Goal: Task Accomplishment & Management: Use online tool/utility

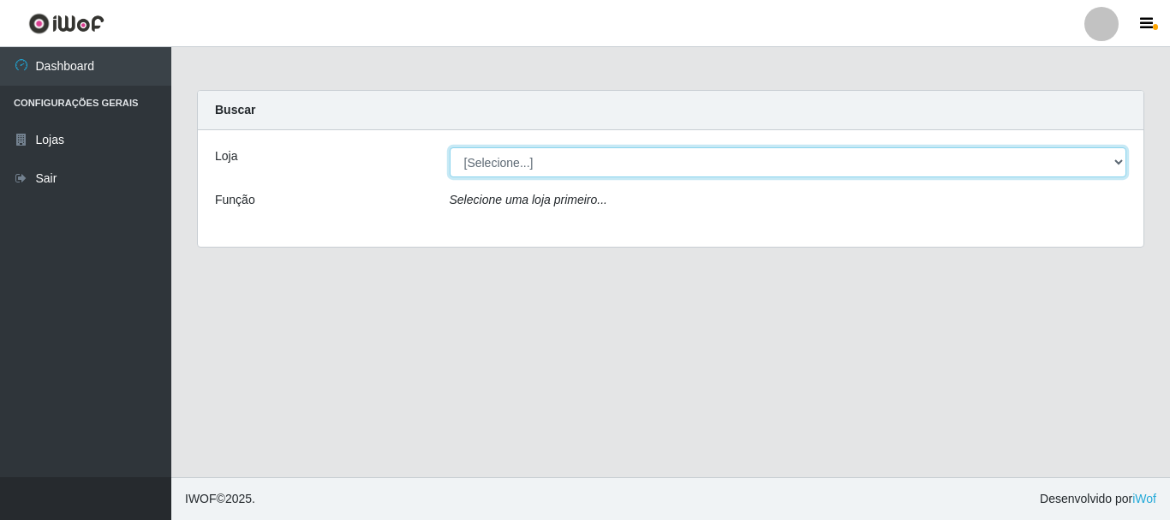
click at [598, 170] on select "[Selecione...] [GEOGRAPHIC_DATA] [GEOGRAPHIC_DATA]" at bounding box center [789, 162] width 678 height 30
select select "64"
click at [450, 147] on select "[Selecione...] [GEOGRAPHIC_DATA] [GEOGRAPHIC_DATA]" at bounding box center [789, 162] width 678 height 30
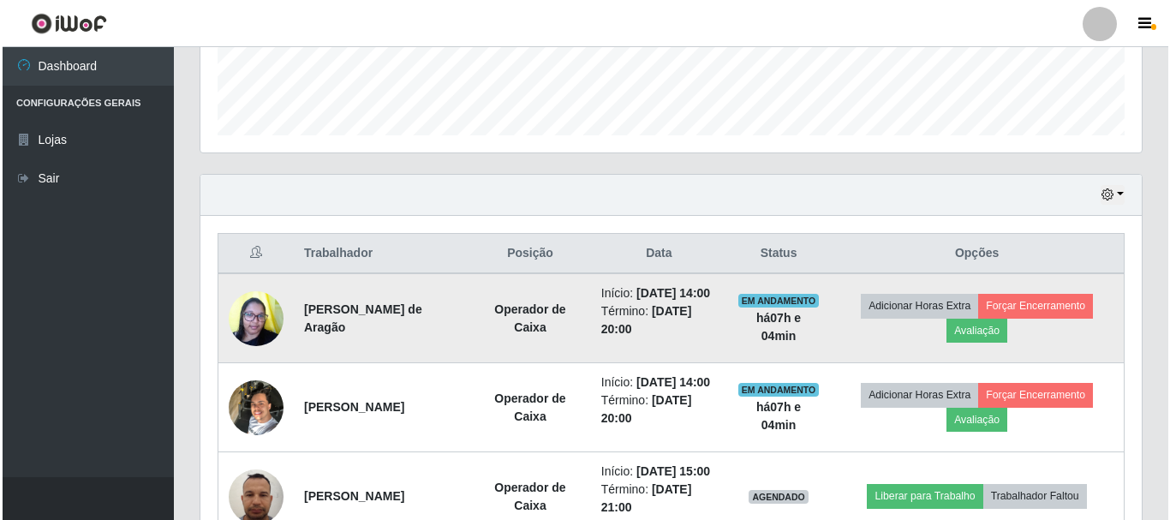
scroll to position [514, 0]
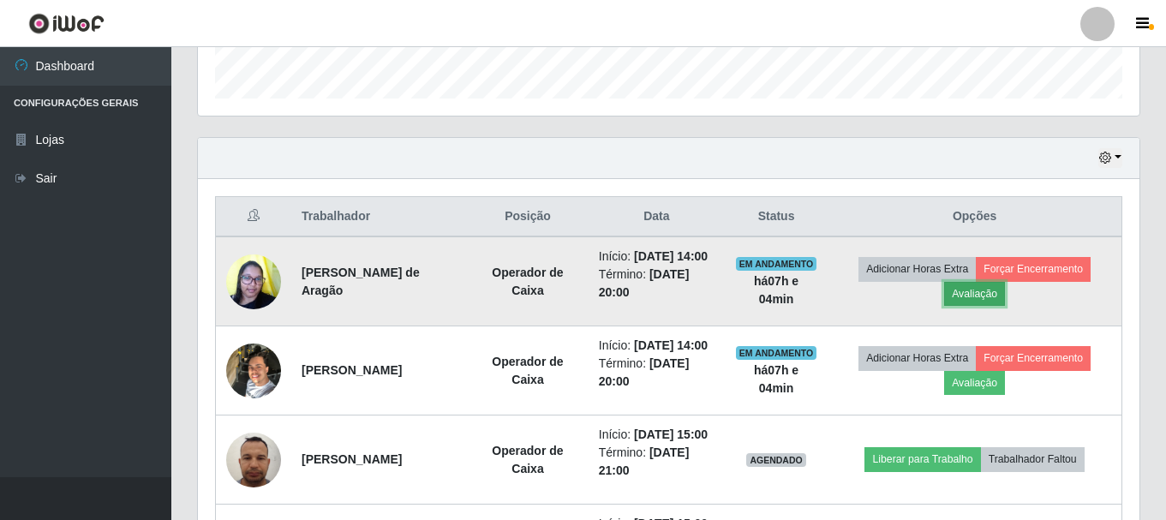
click at [998, 300] on button "Avaliação" at bounding box center [974, 294] width 61 height 24
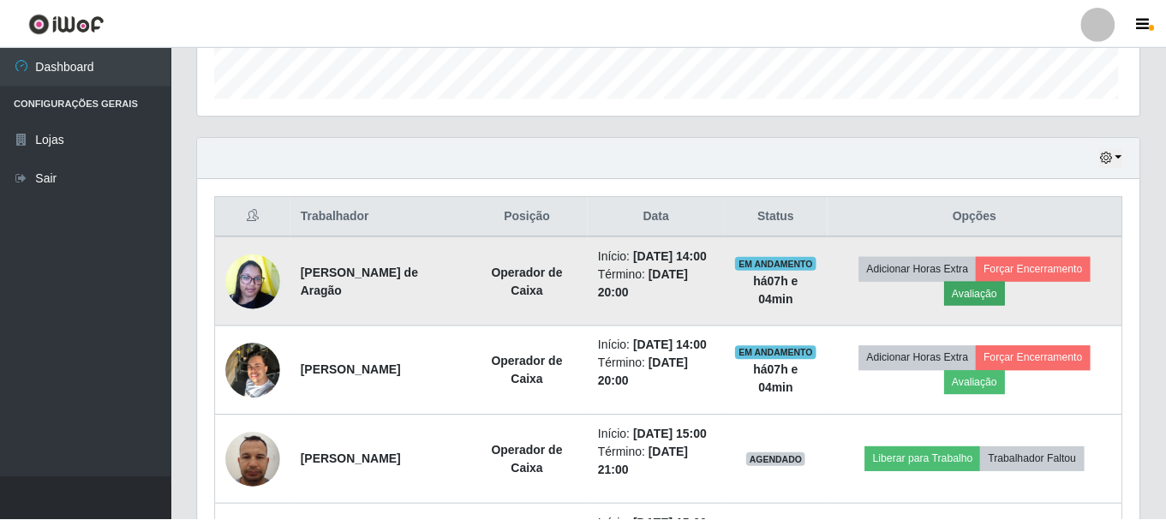
scroll to position [356, 933]
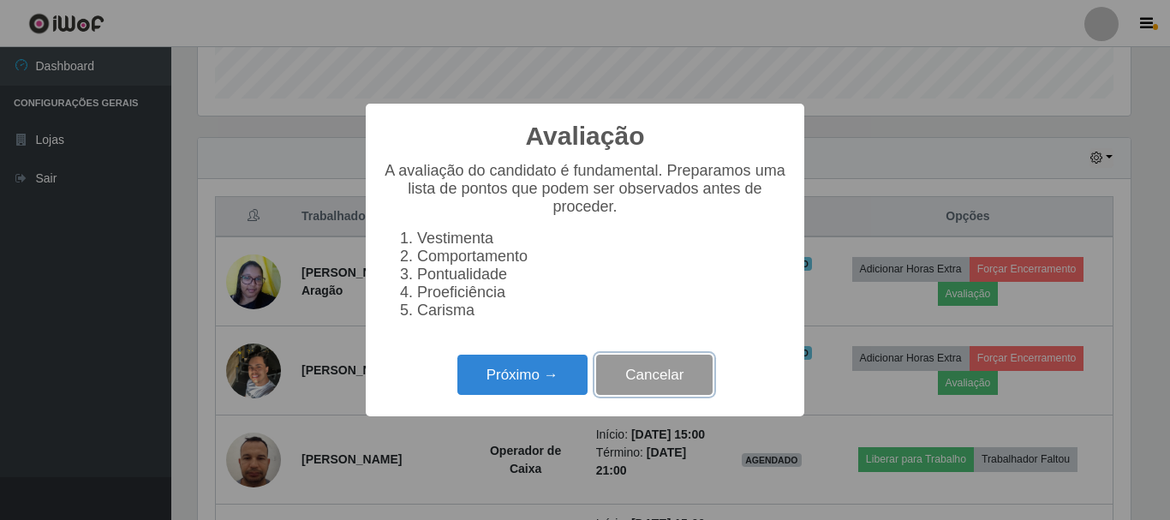
click at [655, 381] on button "Cancelar" at bounding box center [654, 375] width 117 height 40
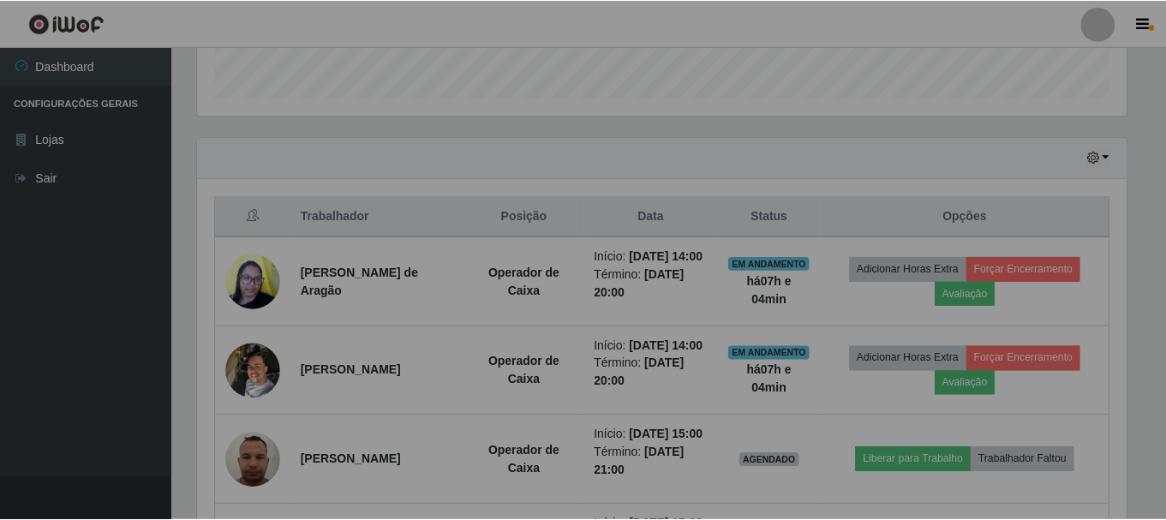
scroll to position [356, 942]
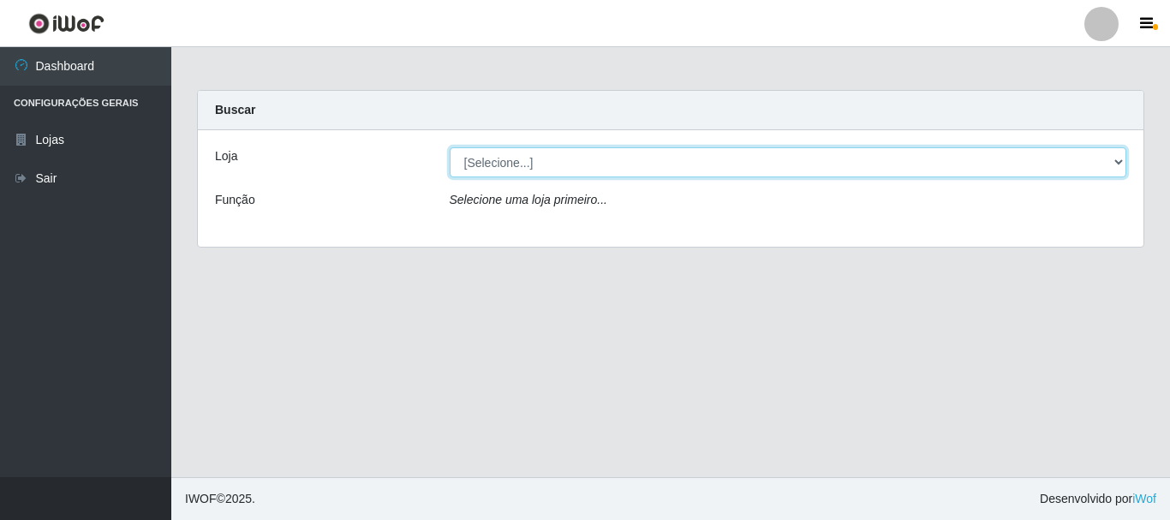
click at [550, 160] on select "[Selecione...] [GEOGRAPHIC_DATA] [GEOGRAPHIC_DATA]" at bounding box center [789, 162] width 678 height 30
select select "64"
click at [450, 147] on select "[Selecione...] [GEOGRAPHIC_DATA] [GEOGRAPHIC_DATA]" at bounding box center [789, 162] width 678 height 30
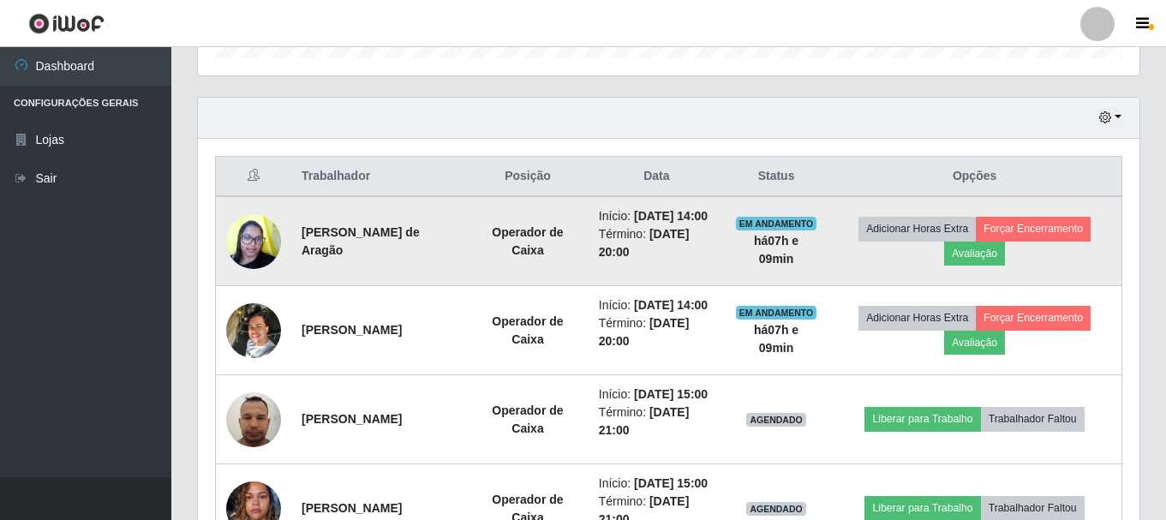
scroll to position [600, 0]
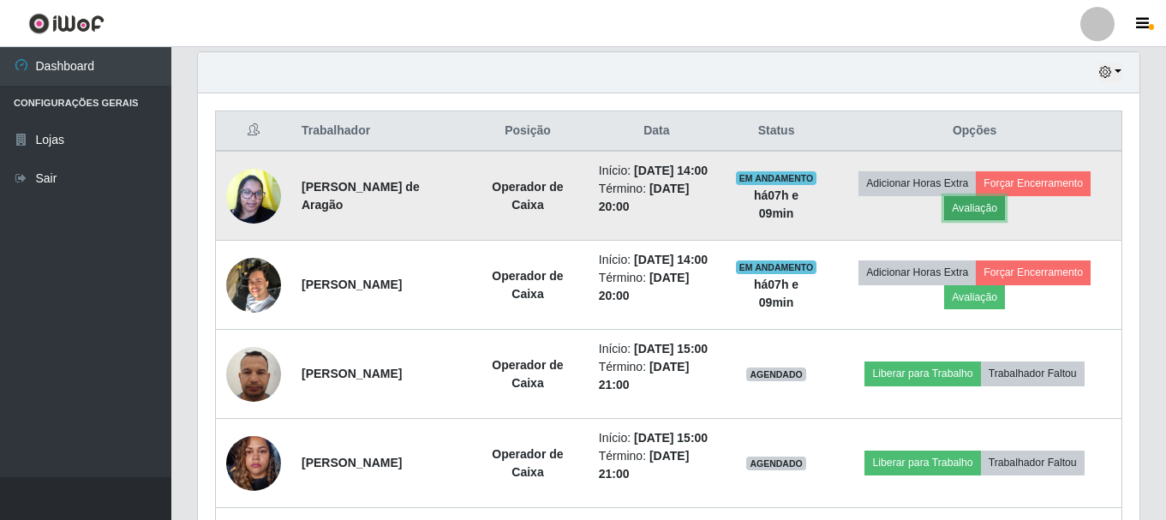
click at [995, 215] on button "Avaliação" at bounding box center [974, 208] width 61 height 24
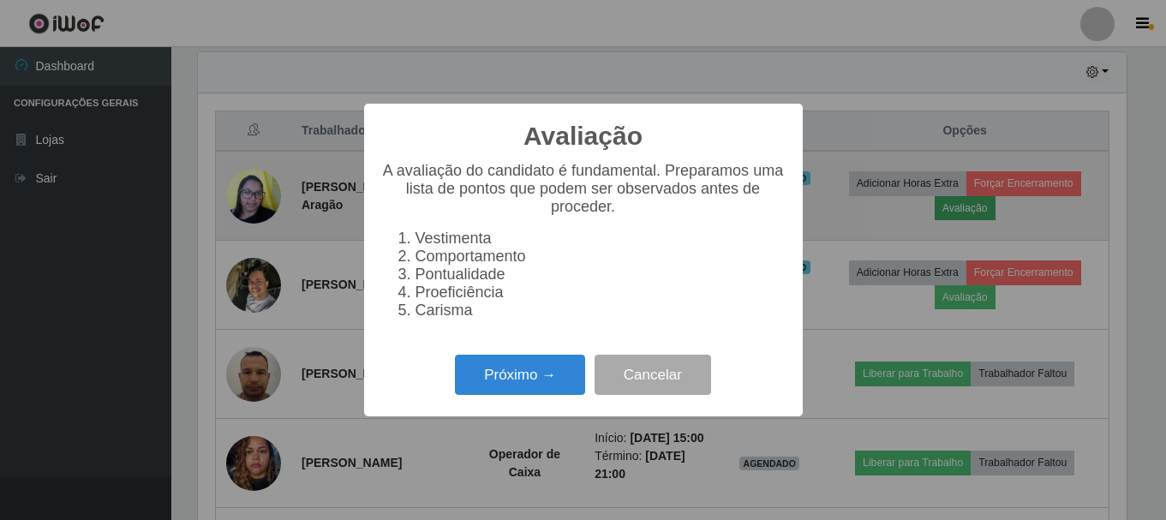
scroll to position [356, 933]
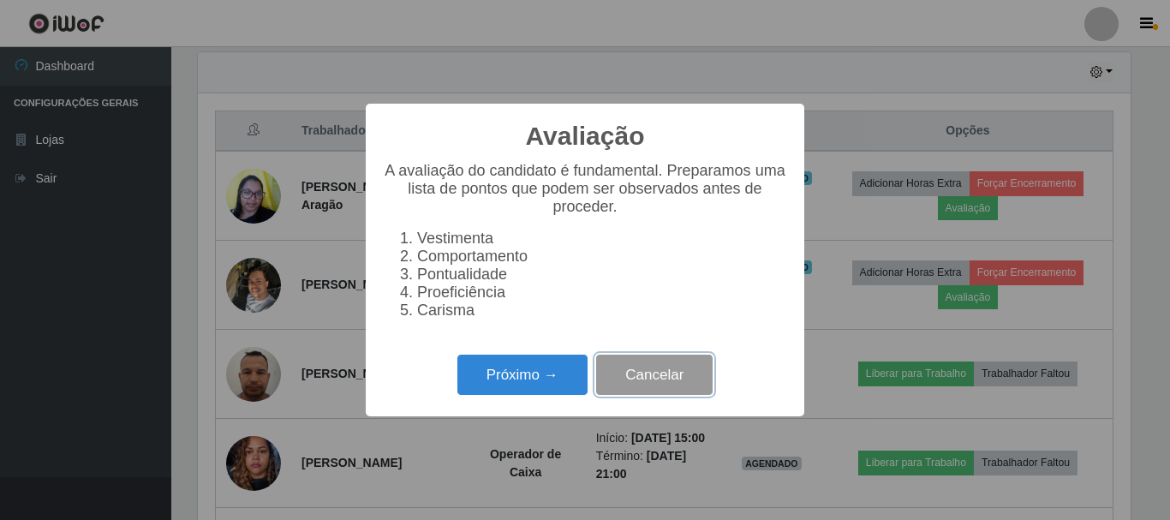
click at [667, 380] on button "Cancelar" at bounding box center [654, 375] width 117 height 40
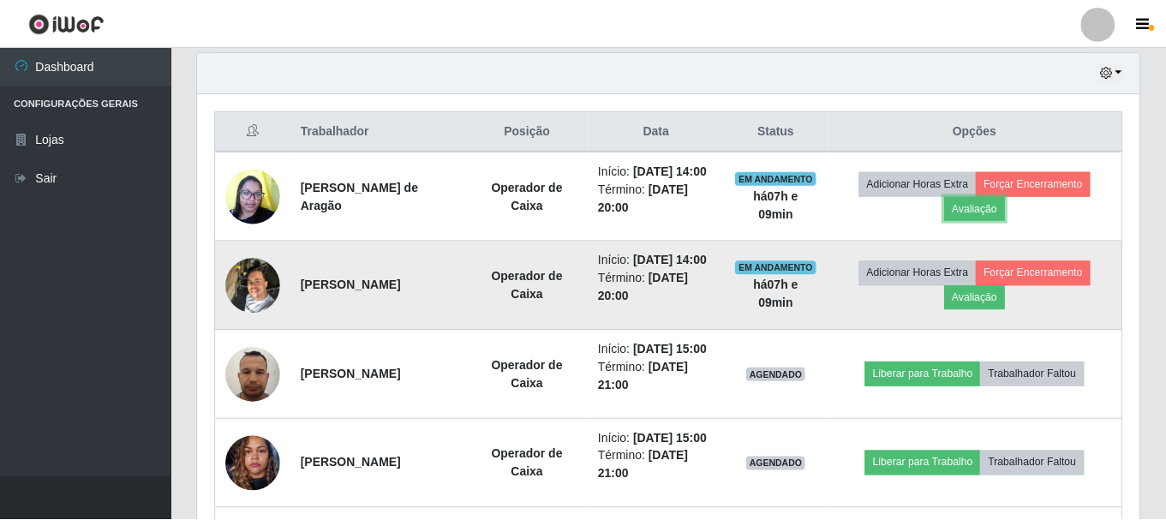
scroll to position [356, 942]
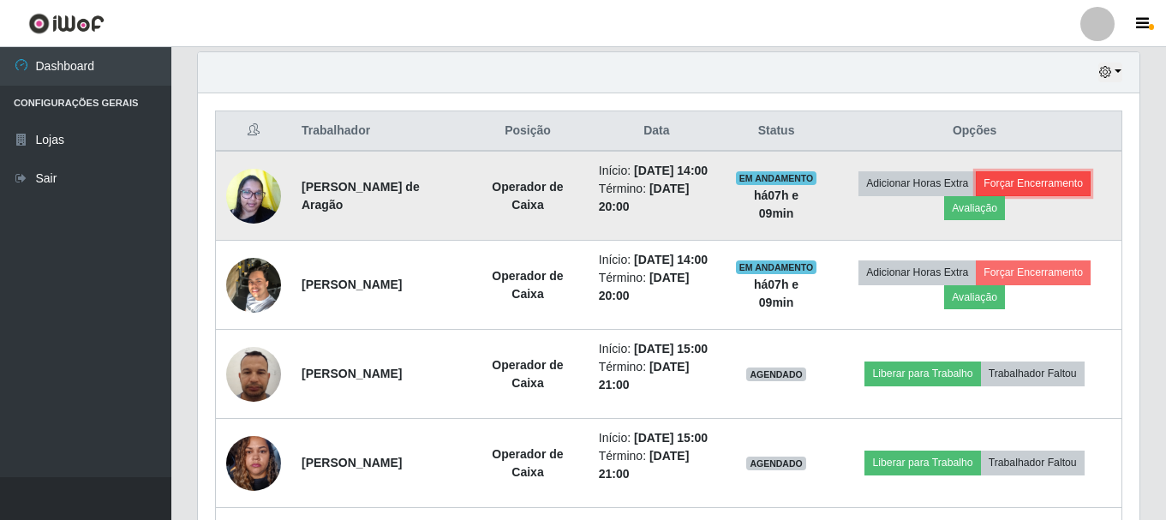
click at [1040, 187] on button "Forçar Encerramento" at bounding box center [1033, 183] width 115 height 24
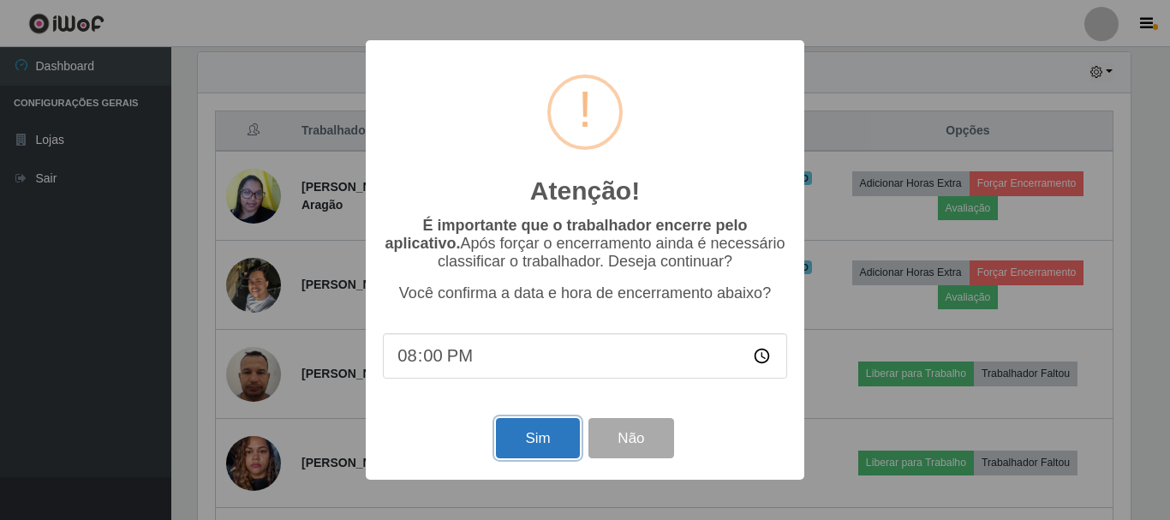
click at [550, 446] on button "Sim" at bounding box center [537, 438] width 83 height 40
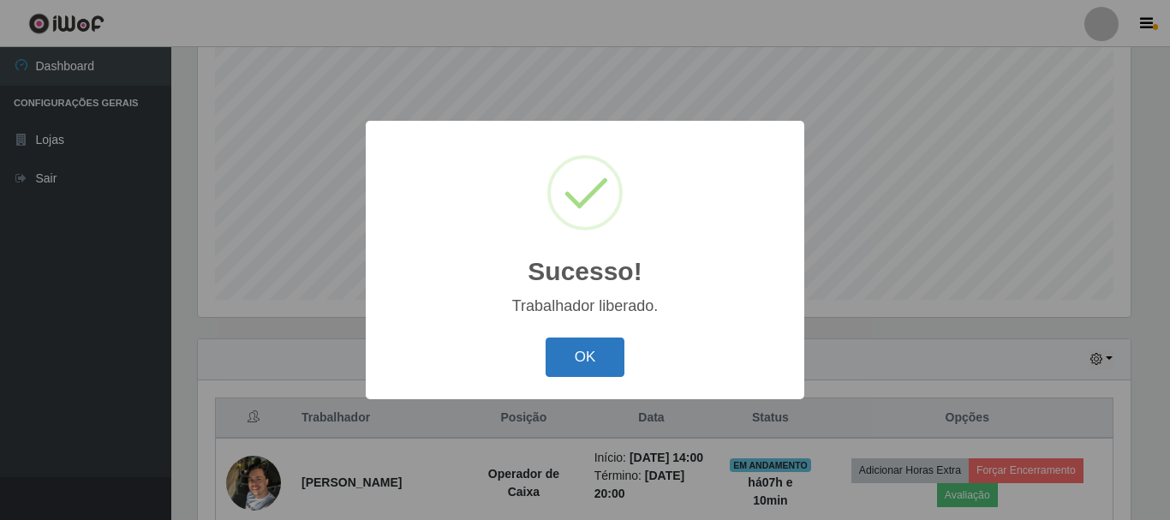
click at [581, 362] on button "OK" at bounding box center [586, 358] width 80 height 40
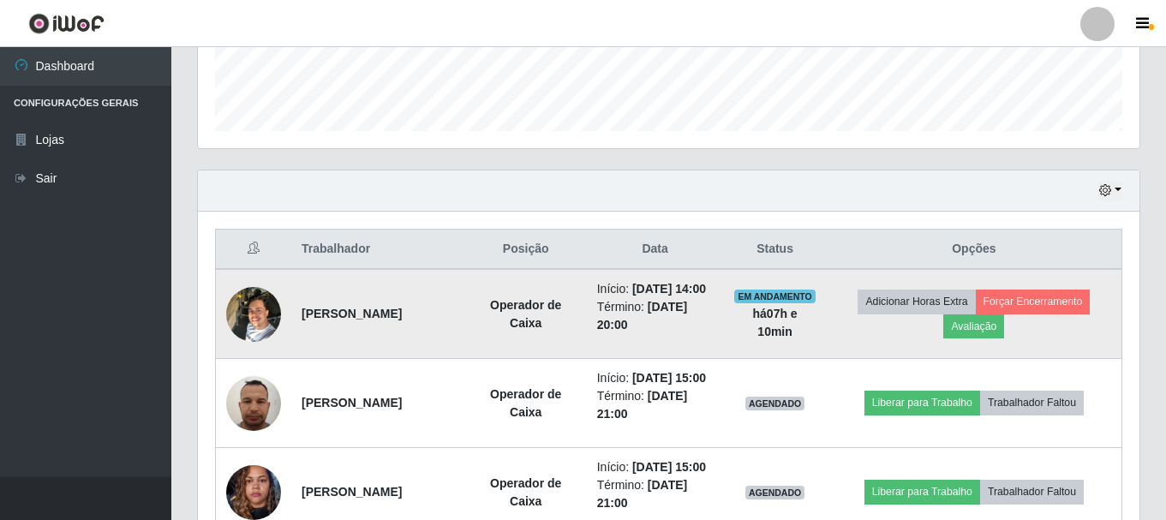
scroll to position [484, 0]
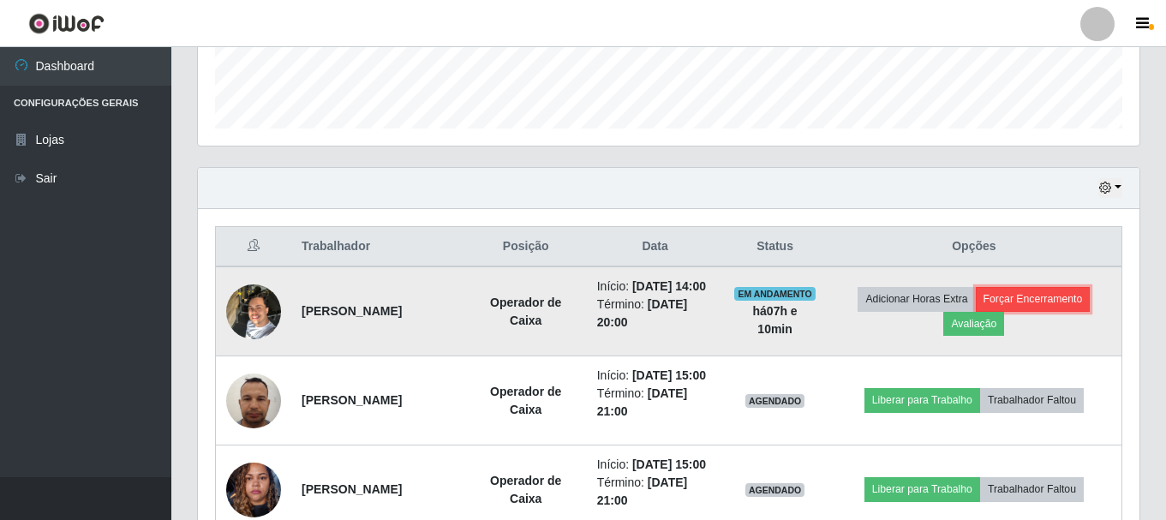
click at [1017, 305] on button "Forçar Encerramento" at bounding box center [1033, 299] width 115 height 24
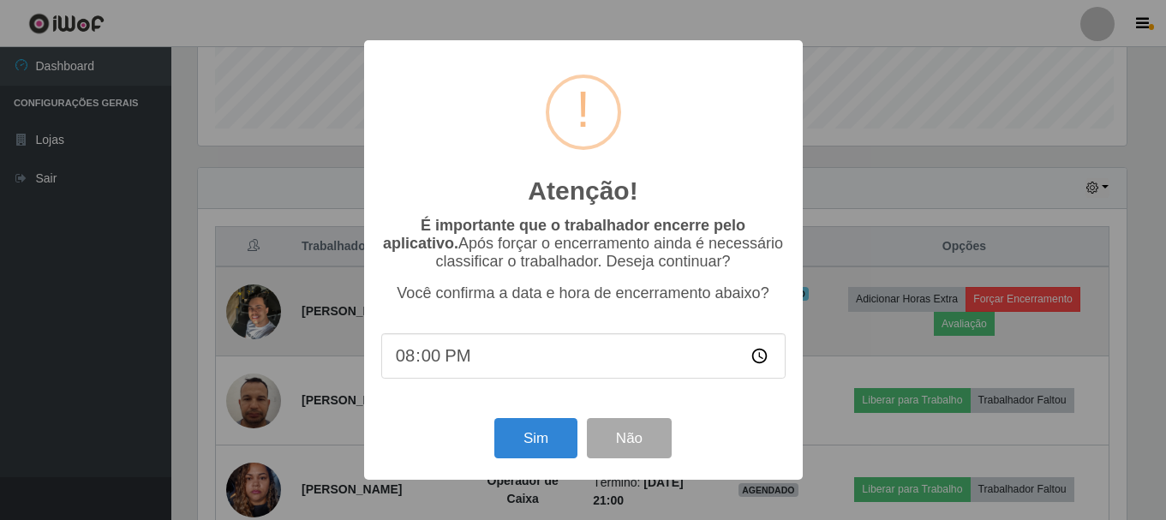
scroll to position [356, 933]
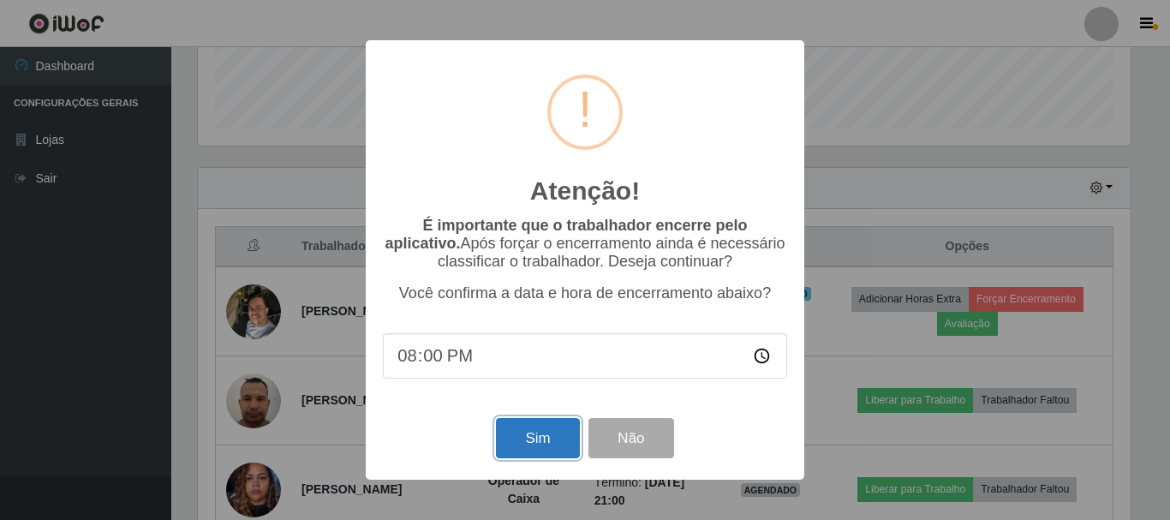
click at [532, 447] on button "Sim" at bounding box center [537, 438] width 83 height 40
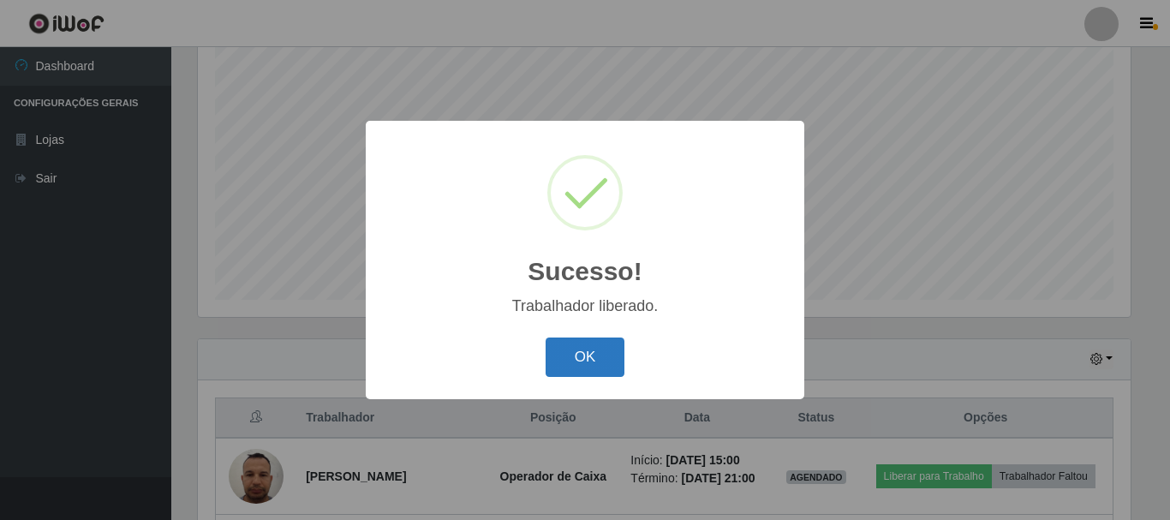
click at [593, 357] on button "OK" at bounding box center [586, 358] width 80 height 40
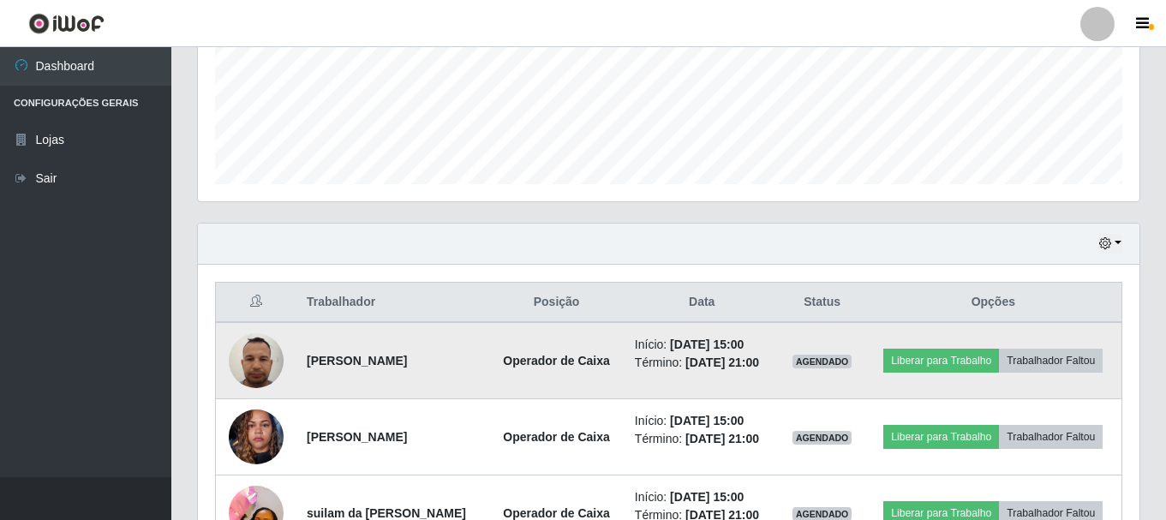
scroll to position [0, 0]
